Goal: Information Seeking & Learning: Learn about a topic

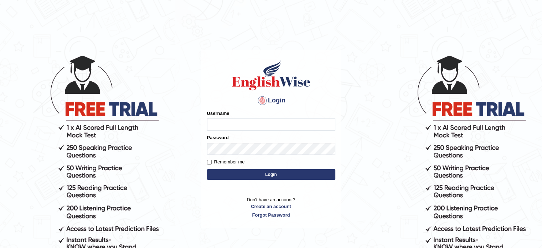
type input "EllenG"
click at [285, 178] on button "Login" at bounding box center [271, 174] width 128 height 11
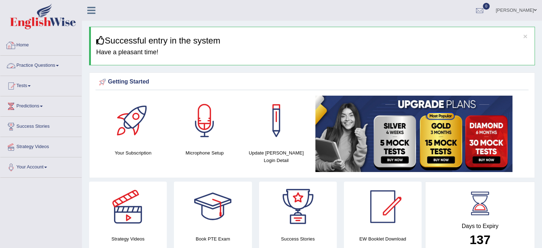
click at [53, 66] on link "Practice Questions" at bounding box center [40, 65] width 81 height 18
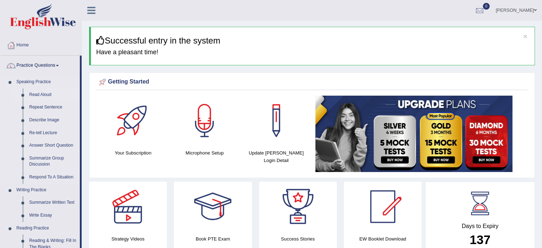
click at [47, 92] on link "Read Aloud" at bounding box center [53, 94] width 54 height 13
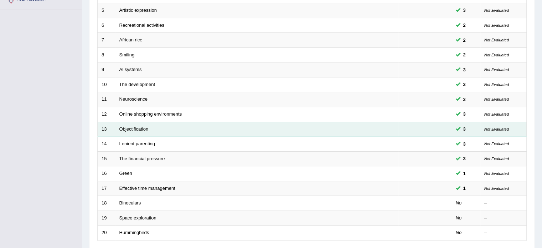
scroll to position [178, 0]
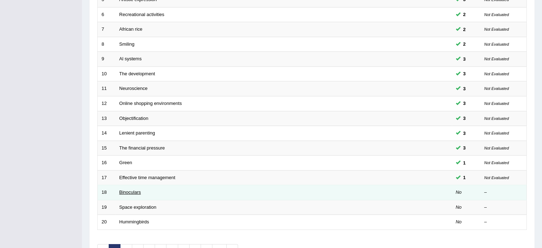
click at [139, 191] on link "Binoculars" at bounding box center [130, 191] width 22 height 5
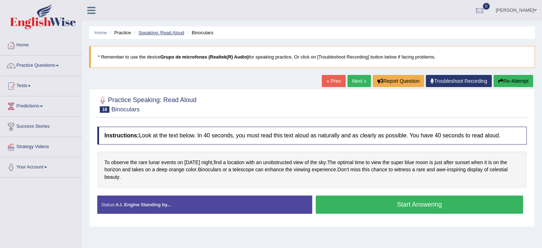
click at [175, 32] on link "Speaking: Read Aloud" at bounding box center [161, 32] width 46 height 5
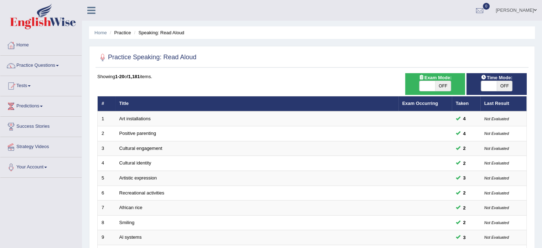
click at [497, 84] on span "OFF" at bounding box center [505, 86] width 16 height 10
checkbox input "true"
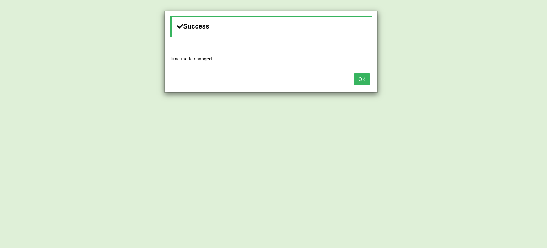
click at [361, 80] on button "OK" at bounding box center [362, 79] width 16 height 12
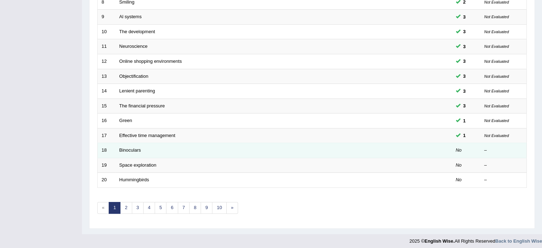
scroll to position [222, 0]
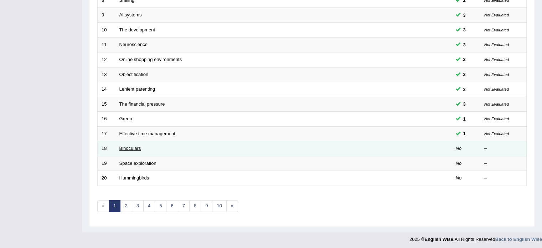
click at [128, 146] on link "Binoculars" at bounding box center [130, 147] width 22 height 5
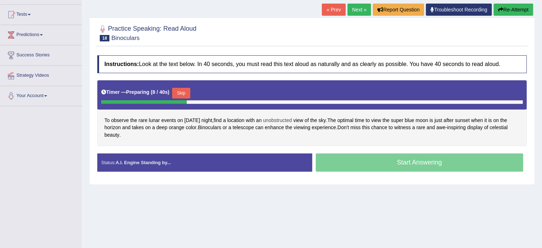
click at [292, 118] on span "unobstructed" at bounding box center [277, 119] width 29 height 7
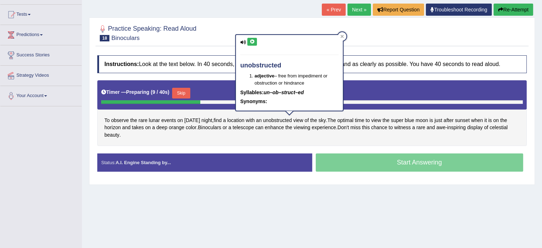
click at [250, 42] on icon at bounding box center [251, 42] width 5 height 4
click at [301, 140] on div "To observe the rare lunar events on Wednesday night , find a location with an u…" at bounding box center [311, 113] width 429 height 66
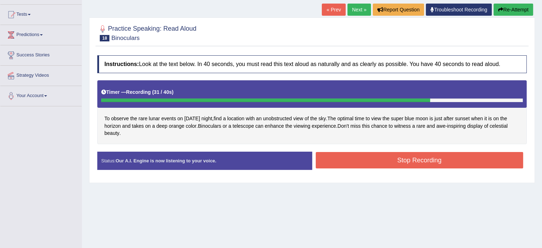
click at [385, 159] on button "Stop Recording" at bounding box center [420, 160] width 208 height 16
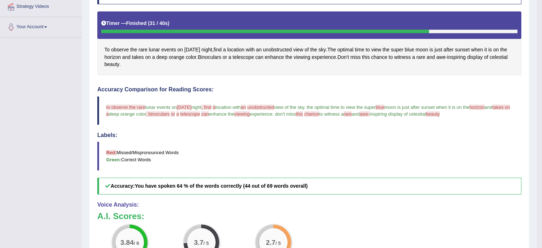
scroll to position [142, 0]
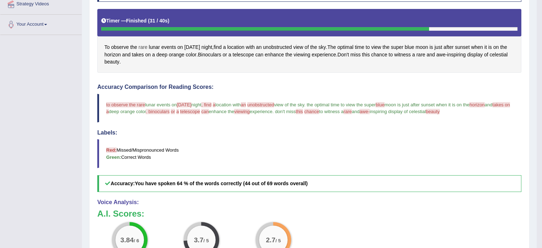
click at [141, 46] on span "rare" at bounding box center [143, 46] width 9 height 7
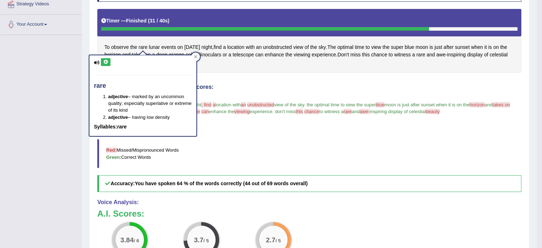
click at [104, 59] on button at bounding box center [106, 62] width 10 height 8
click at [106, 62] on icon at bounding box center [105, 62] width 5 height 4
click at [74, 70] on div "Toggle navigation Home Practice Questions Speaking Practice Read Aloud Repeat S…" at bounding box center [268, 103] width 536 height 490
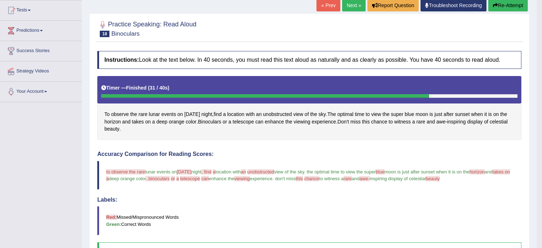
scroll to position [71, 0]
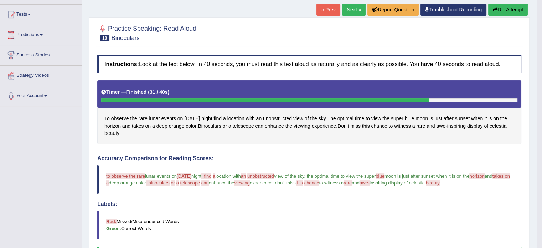
click at [502, 10] on button "Re-Attempt" at bounding box center [508, 10] width 40 height 12
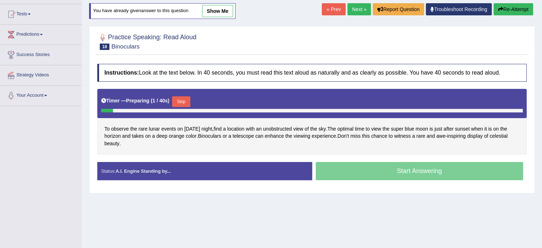
click at [185, 98] on button "Skip" at bounding box center [181, 101] width 18 height 11
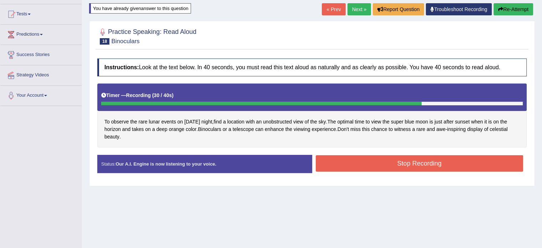
click at [419, 161] on button "Stop Recording" at bounding box center [420, 163] width 208 height 16
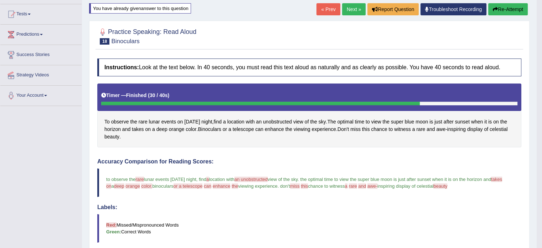
scroll to position [36, 0]
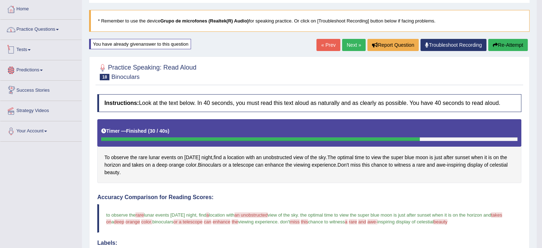
click at [34, 28] on link "Practice Questions" at bounding box center [40, 29] width 81 height 18
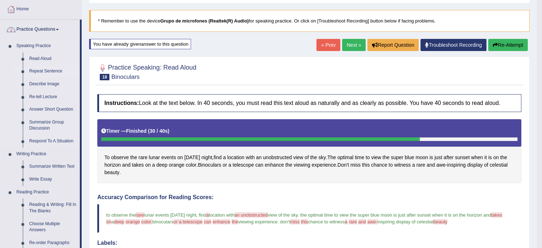
click at [46, 69] on link "Repeat Sentence" at bounding box center [53, 71] width 54 height 13
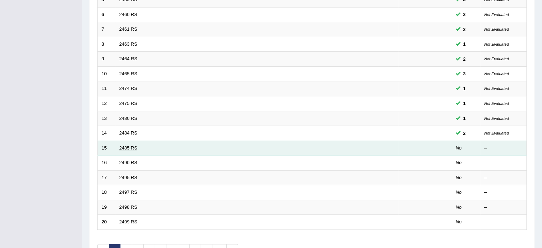
click at [126, 147] on link "2485 RS" at bounding box center [128, 147] width 18 height 5
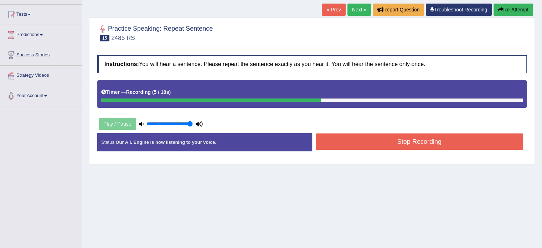
click at [332, 143] on button "Stop Recording" at bounding box center [420, 141] width 208 height 16
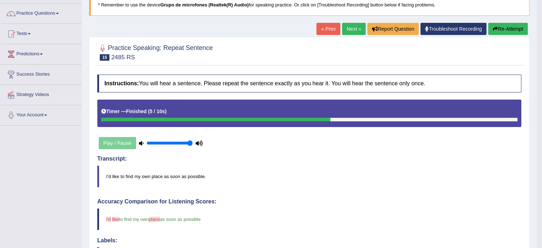
scroll to position [36, 0]
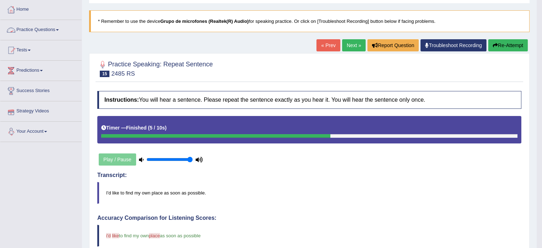
click at [33, 30] on link "Practice Questions" at bounding box center [40, 29] width 81 height 18
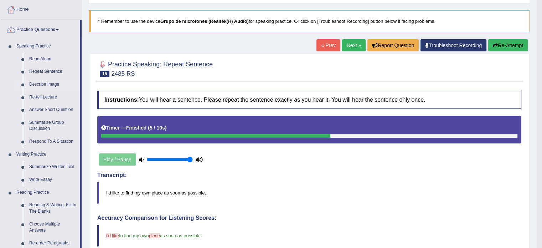
click at [49, 84] on link "Describe Image" at bounding box center [53, 84] width 54 height 13
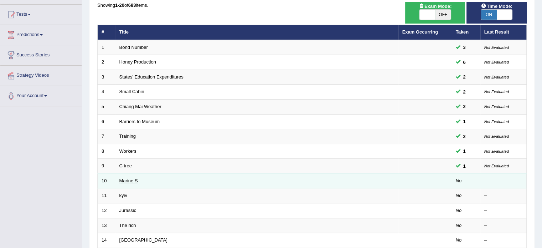
click at [124, 178] on link "Marine S" at bounding box center [128, 180] width 19 height 5
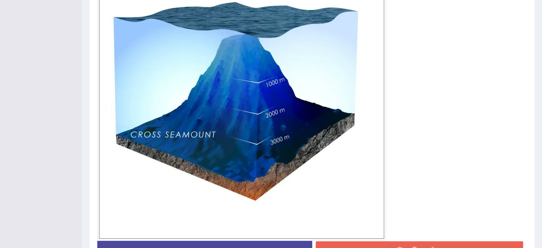
scroll to position [285, 0]
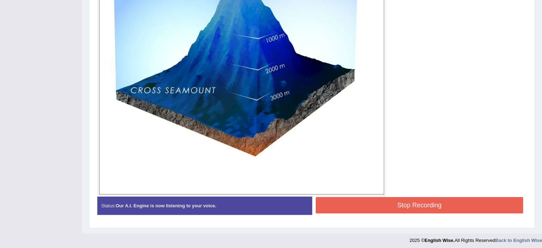
click at [384, 206] on button "Stop Recording" at bounding box center [420, 205] width 208 height 16
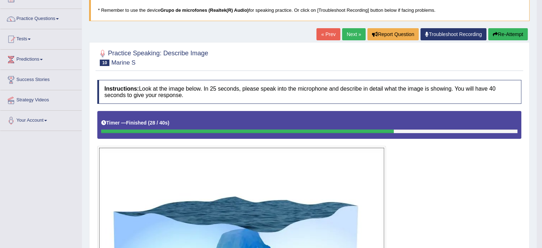
scroll to position [0, 0]
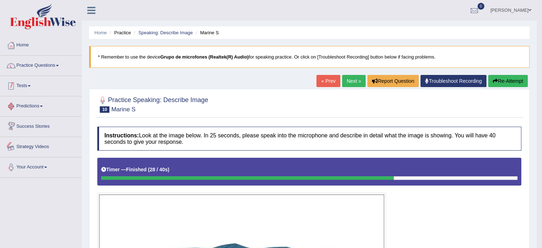
click at [37, 67] on link "Practice Questions" at bounding box center [40, 65] width 81 height 18
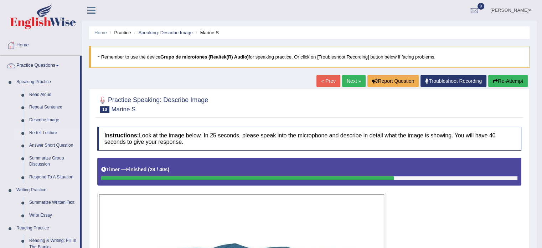
click at [44, 134] on link "Re-tell Lecture" at bounding box center [53, 132] width 54 height 13
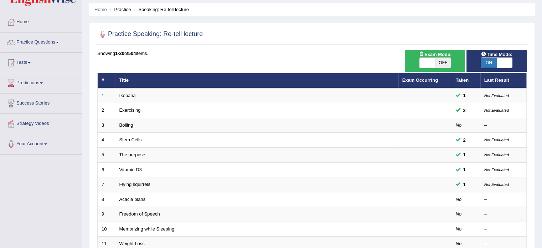
scroll to position [36, 0]
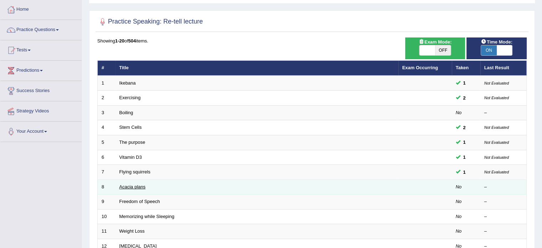
click at [136, 184] on link "Acacia plans" at bounding box center [132, 186] width 26 height 5
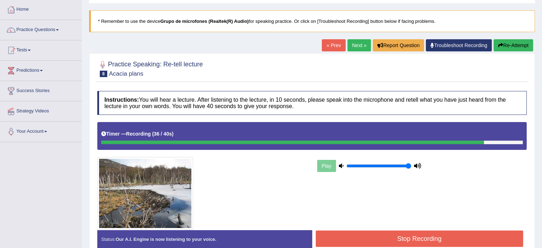
click at [365, 237] on button "Stop Recording" at bounding box center [420, 238] width 208 height 16
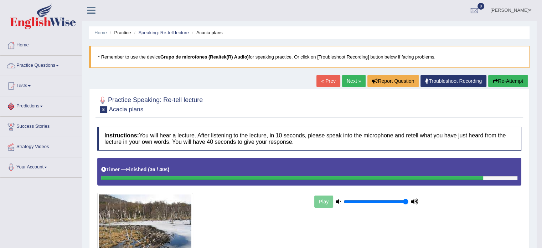
click at [28, 62] on link "Practice Questions" at bounding box center [40, 65] width 81 height 18
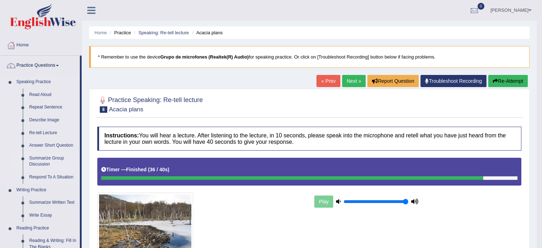
click at [57, 159] on link "Summarize Group Discussion" at bounding box center [53, 161] width 54 height 19
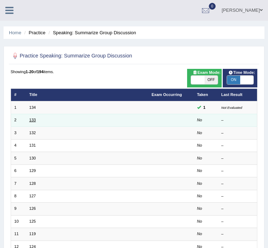
click at [33, 121] on link "133" at bounding box center [32, 120] width 6 height 4
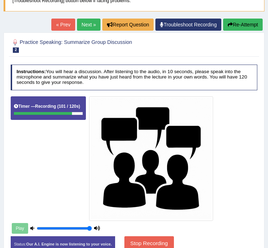
scroll to position [126, 0]
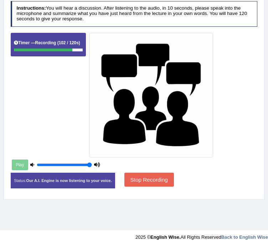
click at [143, 182] on button "Stop Recording" at bounding box center [149, 179] width 50 height 14
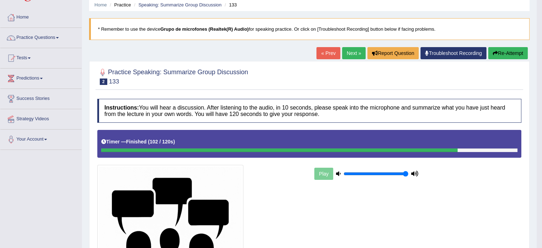
scroll to position [0, 0]
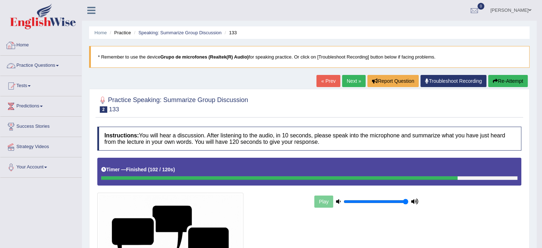
click at [43, 64] on link "Practice Questions" at bounding box center [40, 65] width 81 height 18
